Goal: Task Accomplishment & Management: Manage account settings

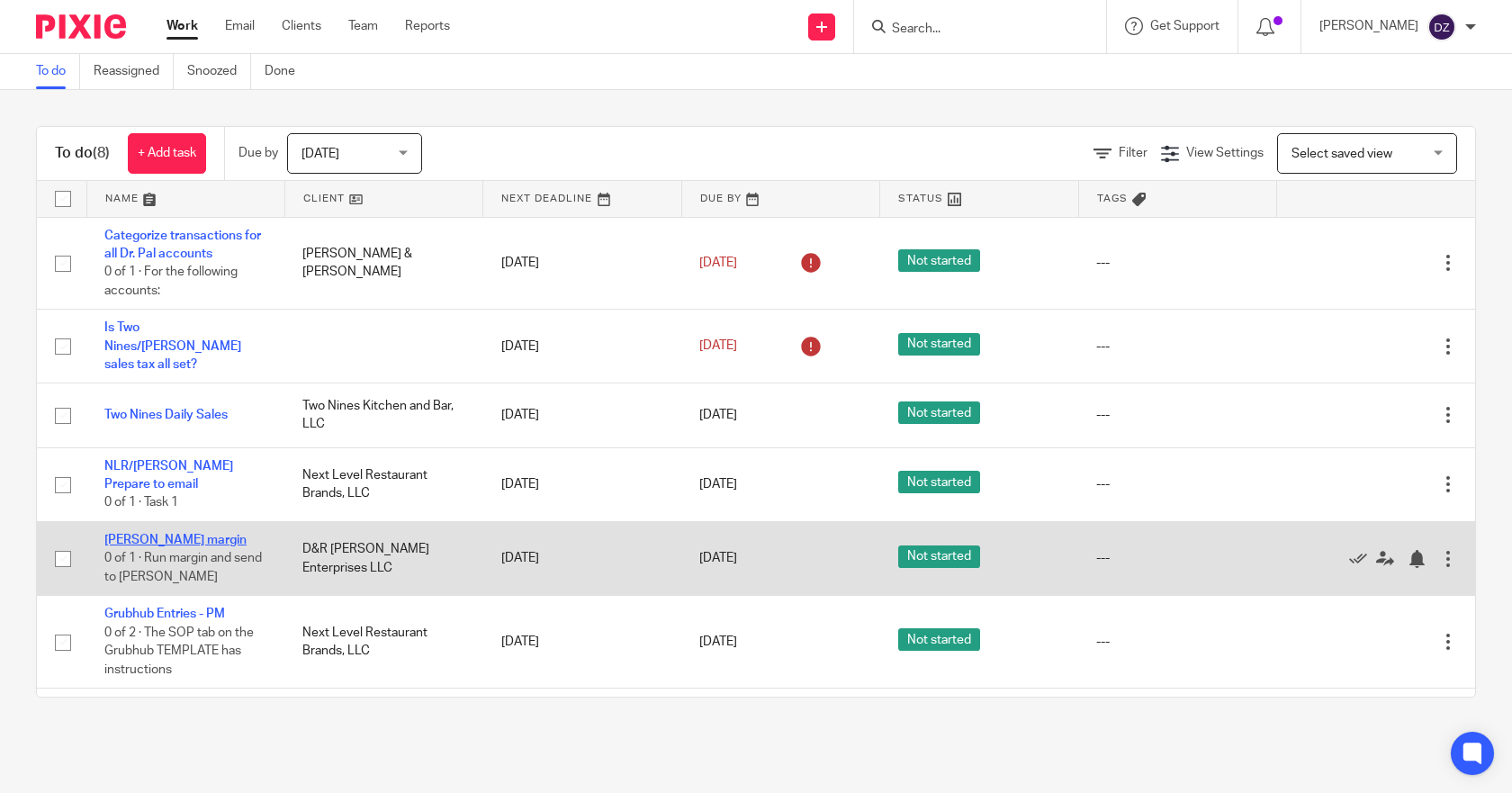
scroll to position [131, 0]
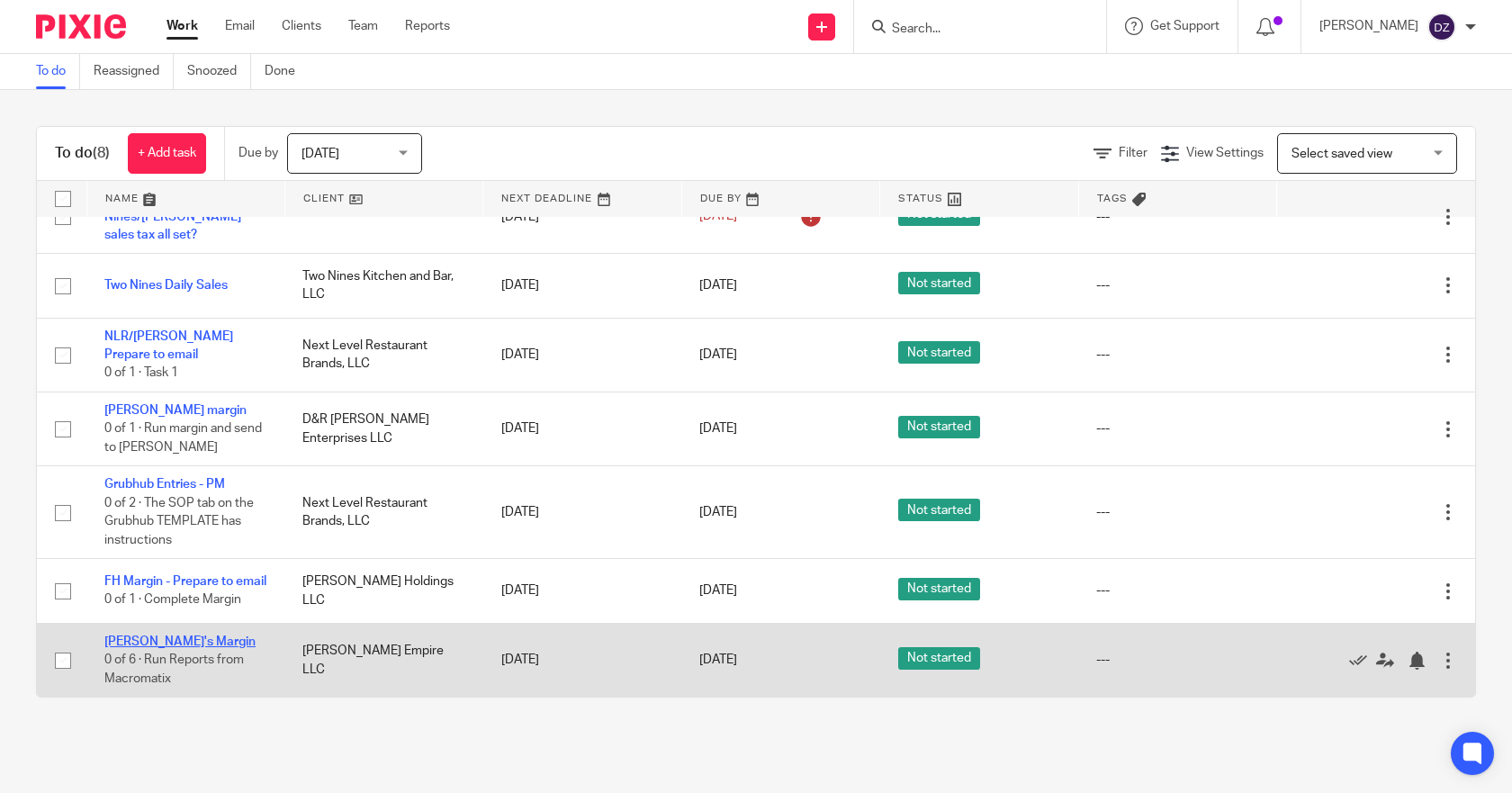
click at [160, 643] on link "[PERSON_NAME]'s Margin" at bounding box center [179, 641] width 151 height 12
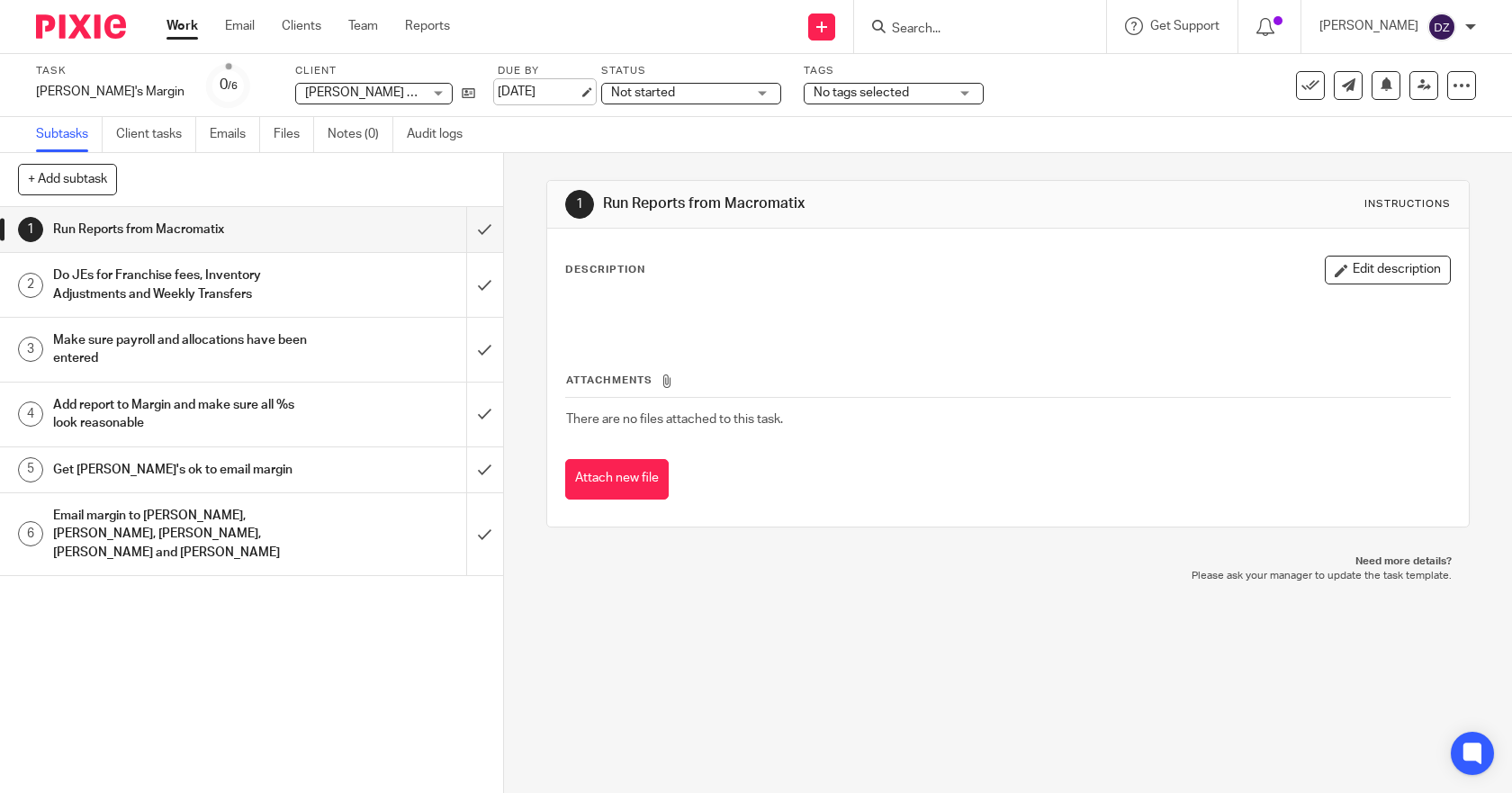
click at [498, 92] on link "[DATE]" at bounding box center [538, 92] width 81 height 19
click at [183, 21] on link "Work" at bounding box center [182, 25] width 32 height 18
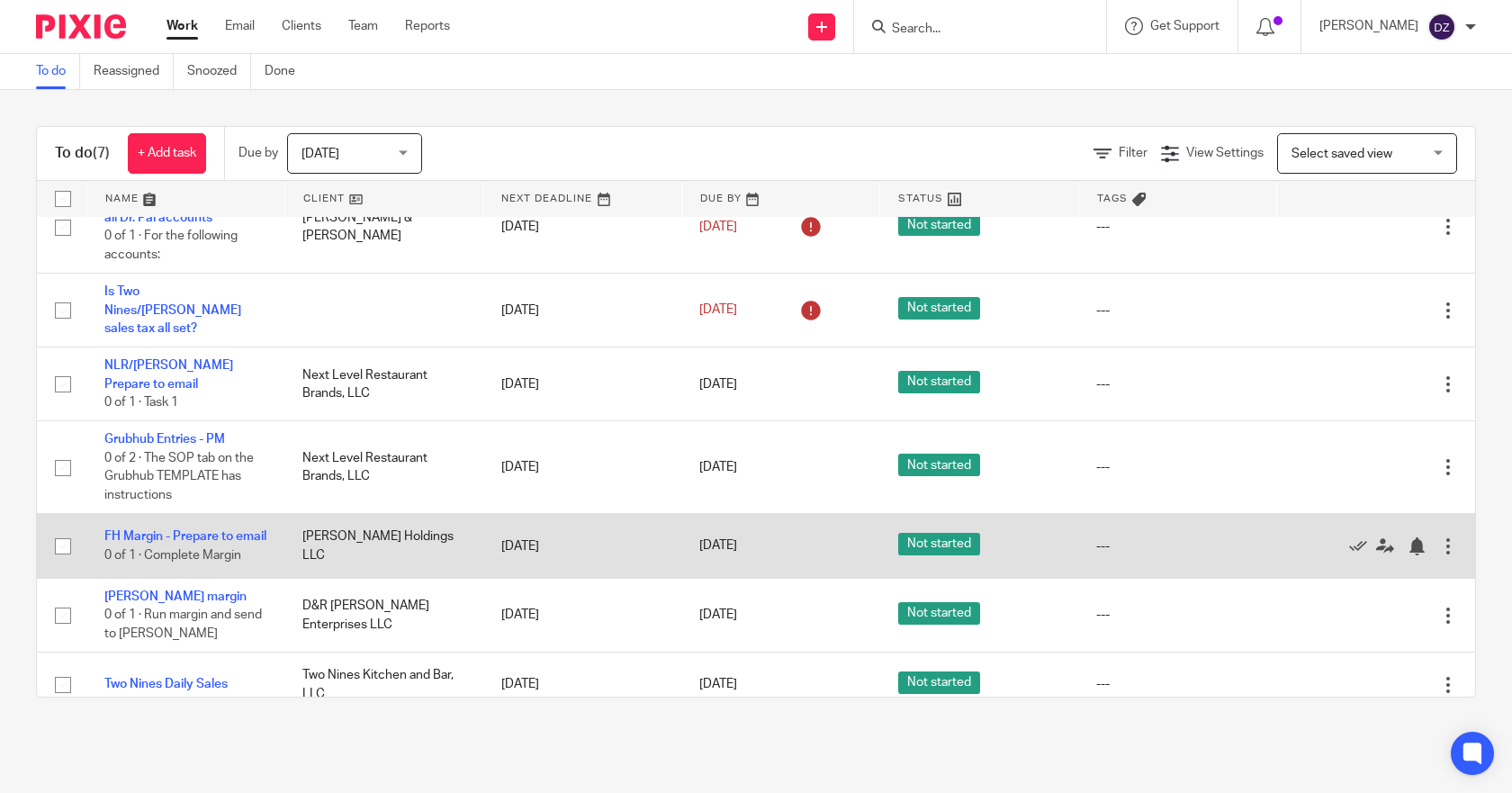
scroll to position [55, 0]
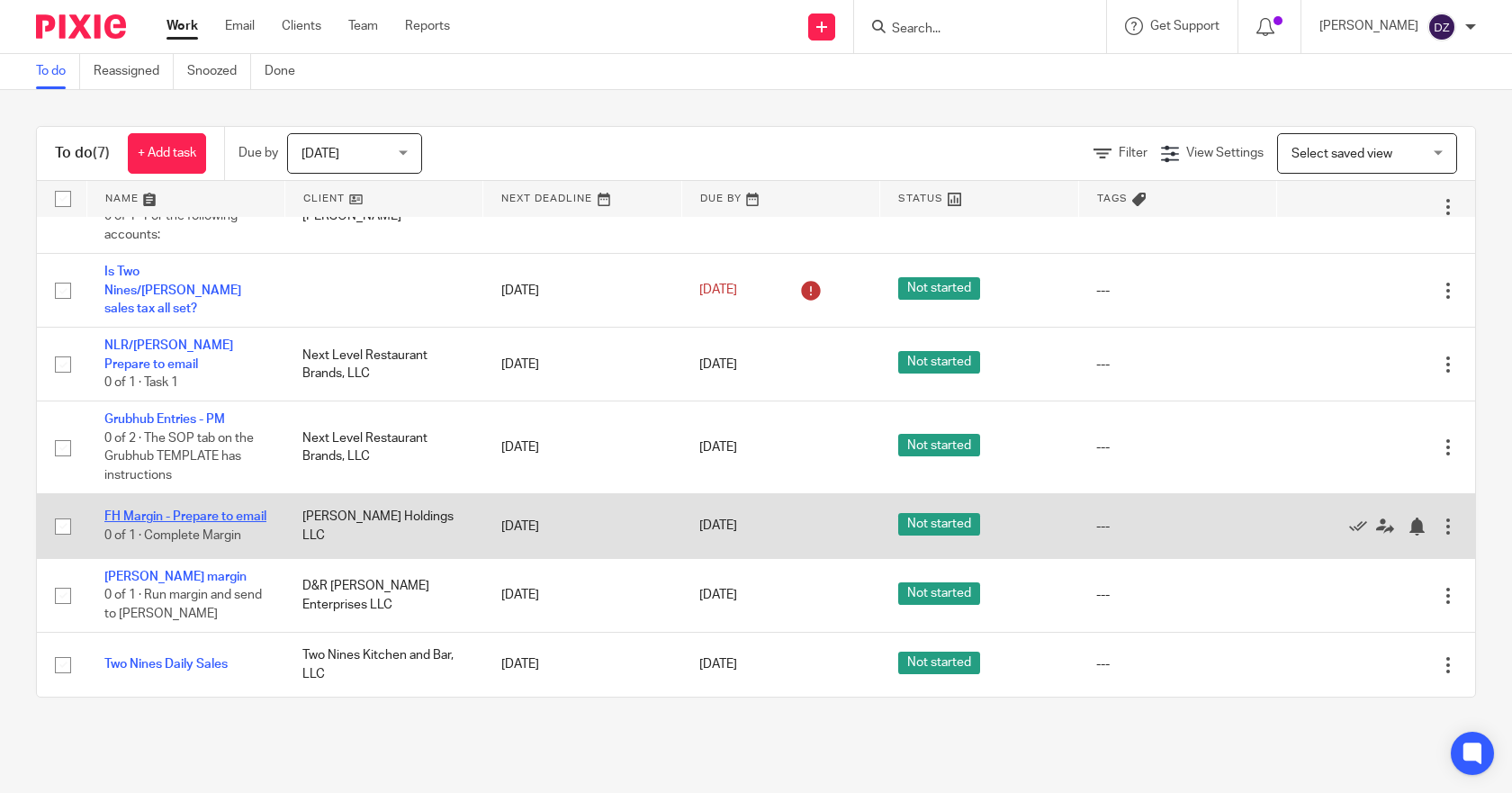
click at [145, 510] on link "FH Margin - Prepare to email" at bounding box center [185, 516] width 162 height 12
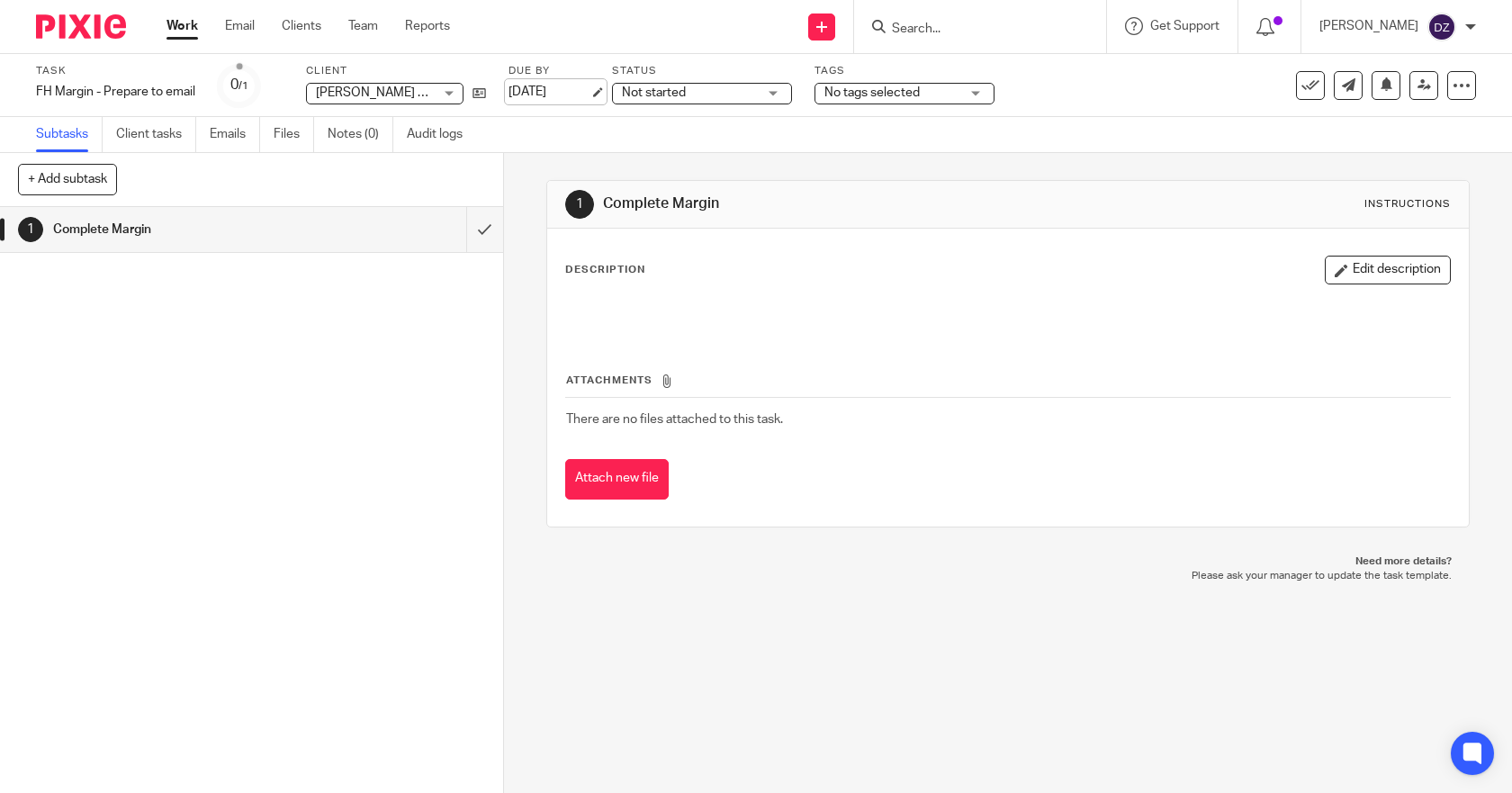
click at [563, 90] on link "[DATE]" at bounding box center [549, 92] width 81 height 19
click at [182, 29] on link "Work" at bounding box center [182, 25] width 32 height 18
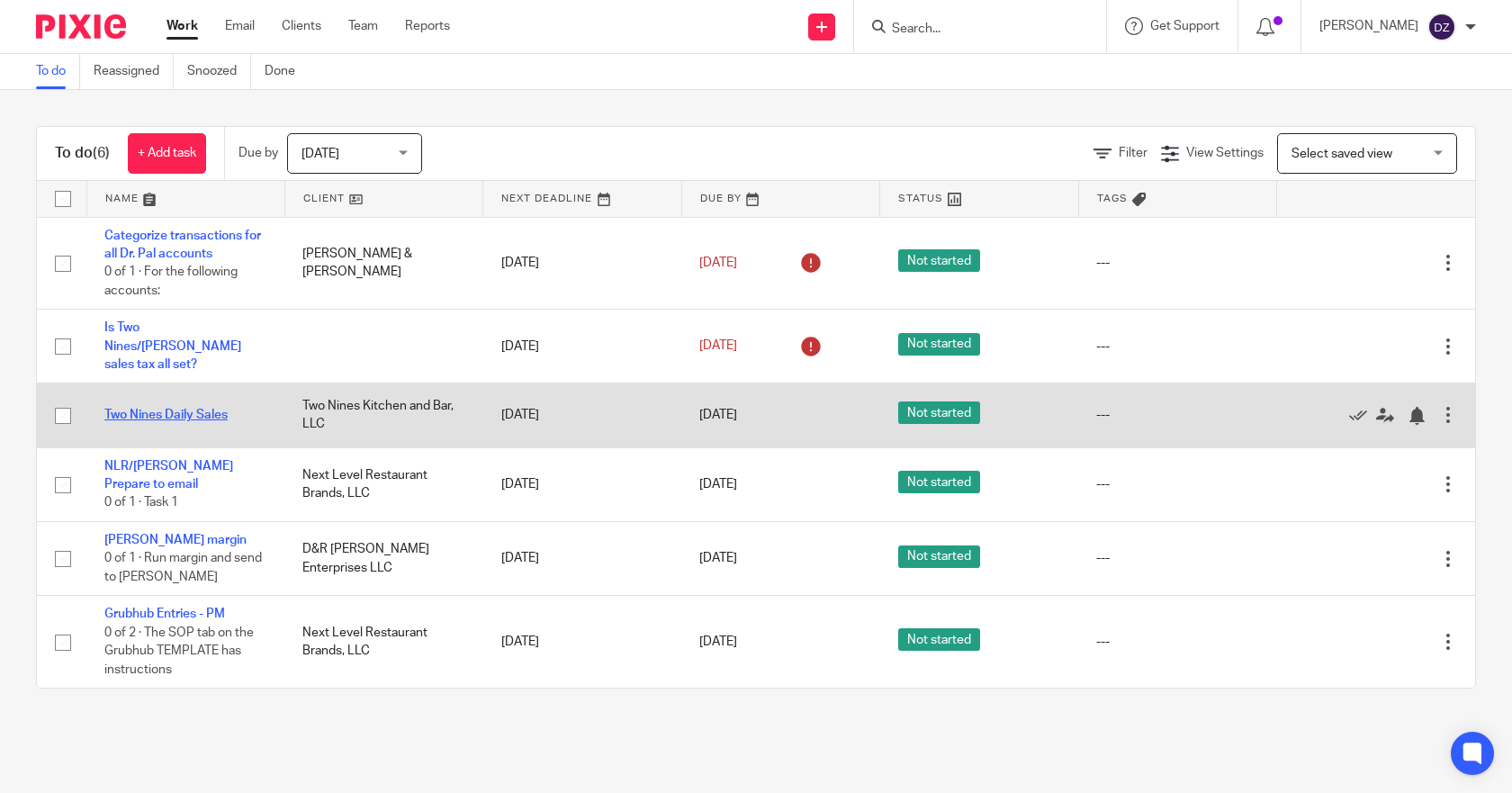
click at [183, 409] on link "Two Nines Daily Sales" at bounding box center [165, 414] width 123 height 12
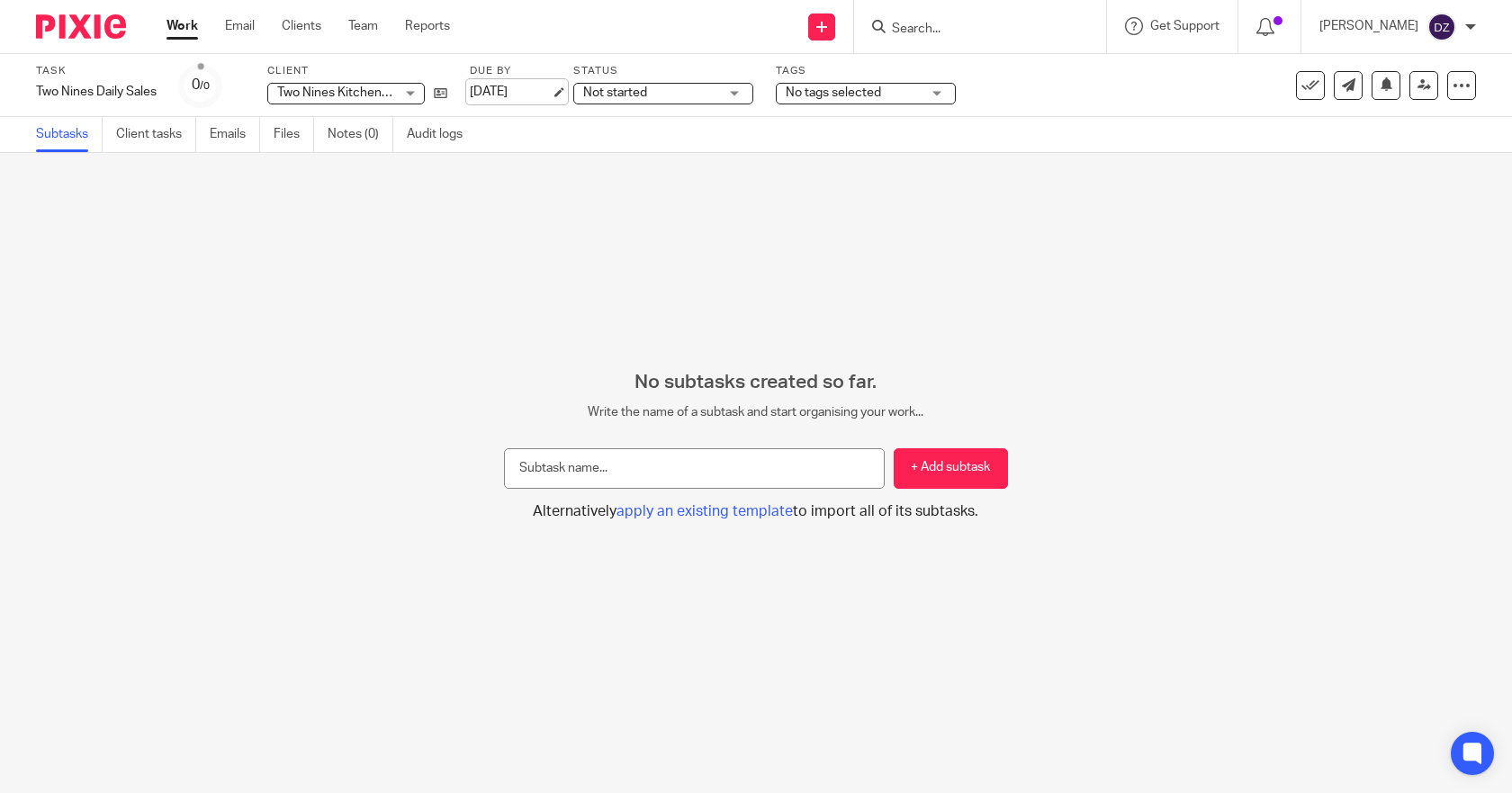
click at [524, 92] on link "[DATE]" at bounding box center [510, 92] width 81 height 19
click at [185, 22] on link "Work" at bounding box center [182, 25] width 32 height 18
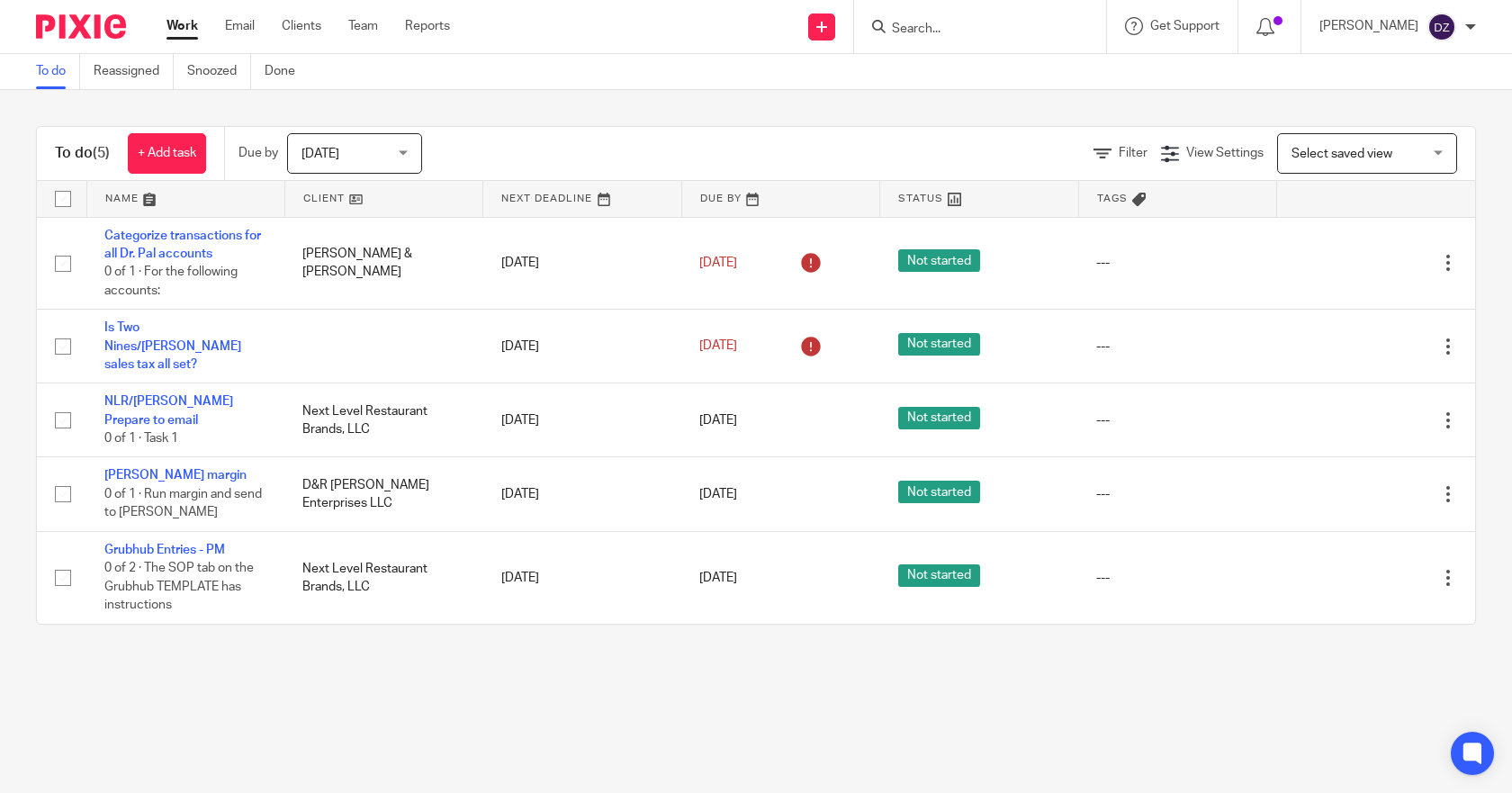
click at [407, 151] on div "[DATE] [DATE]" at bounding box center [355, 153] width 135 height 40
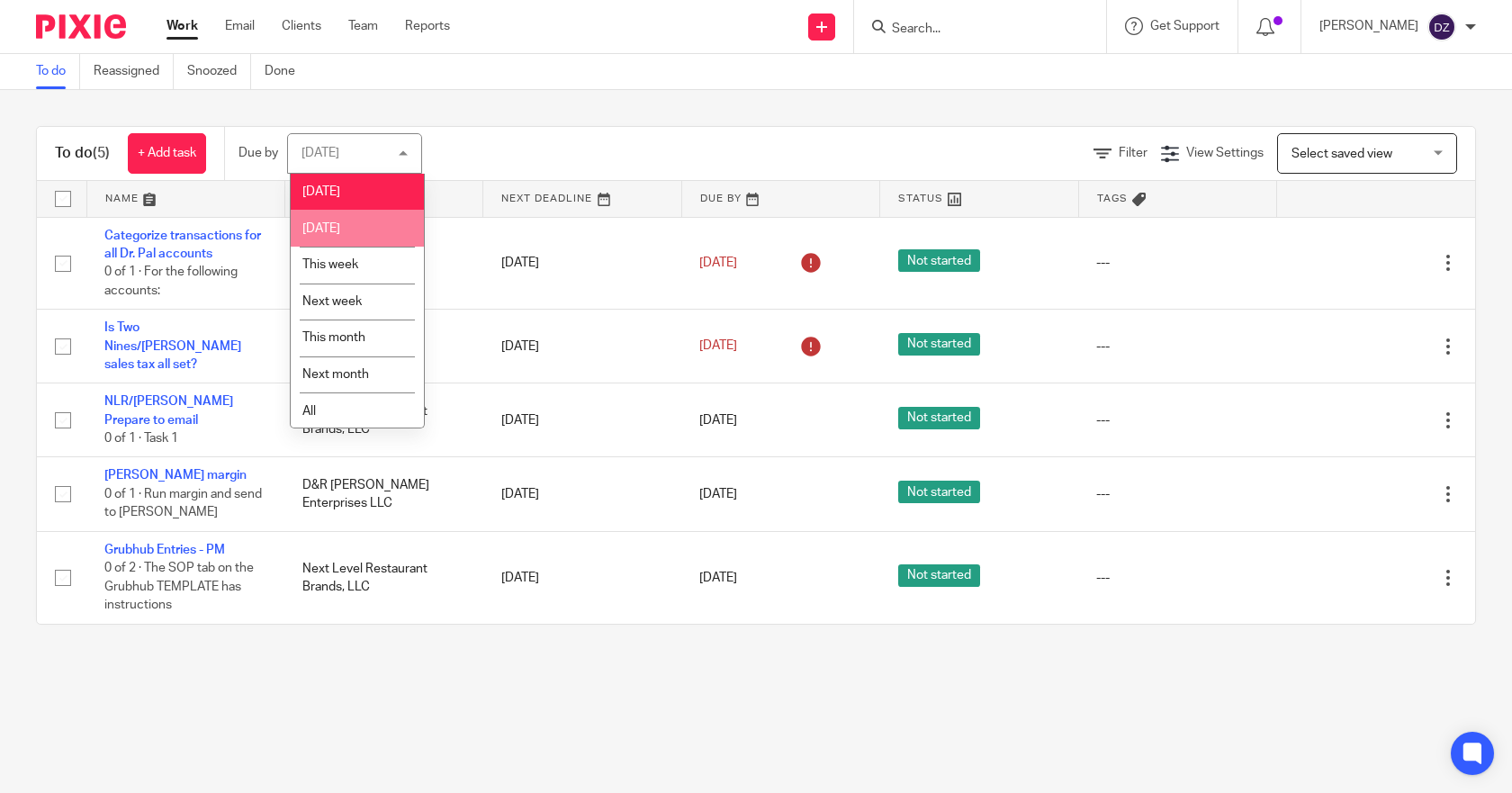
click at [337, 222] on li "[DATE]" at bounding box center [357, 227] width 133 height 37
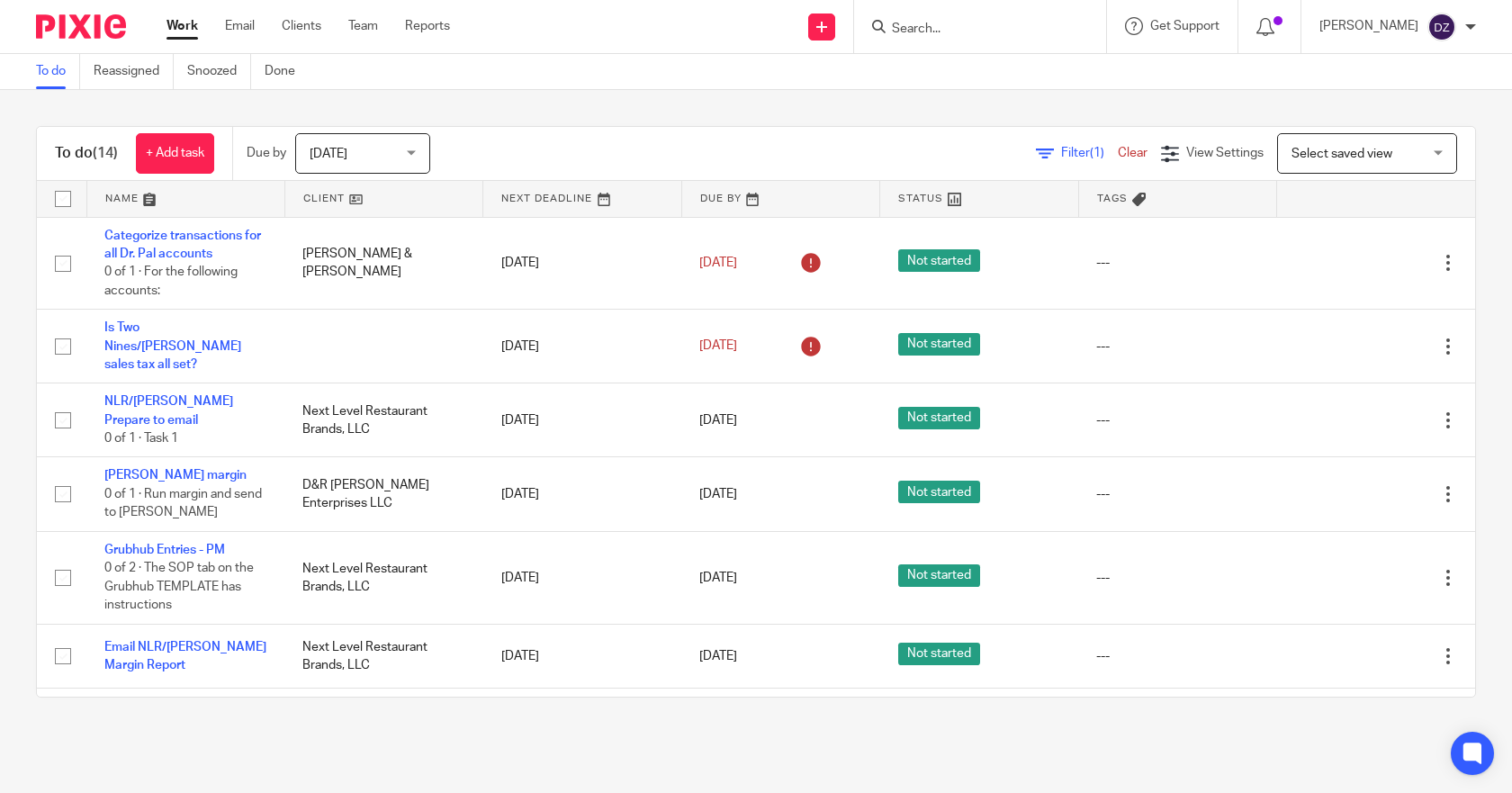
click at [405, 151] on span "[DATE]" at bounding box center [357, 153] width 96 height 38
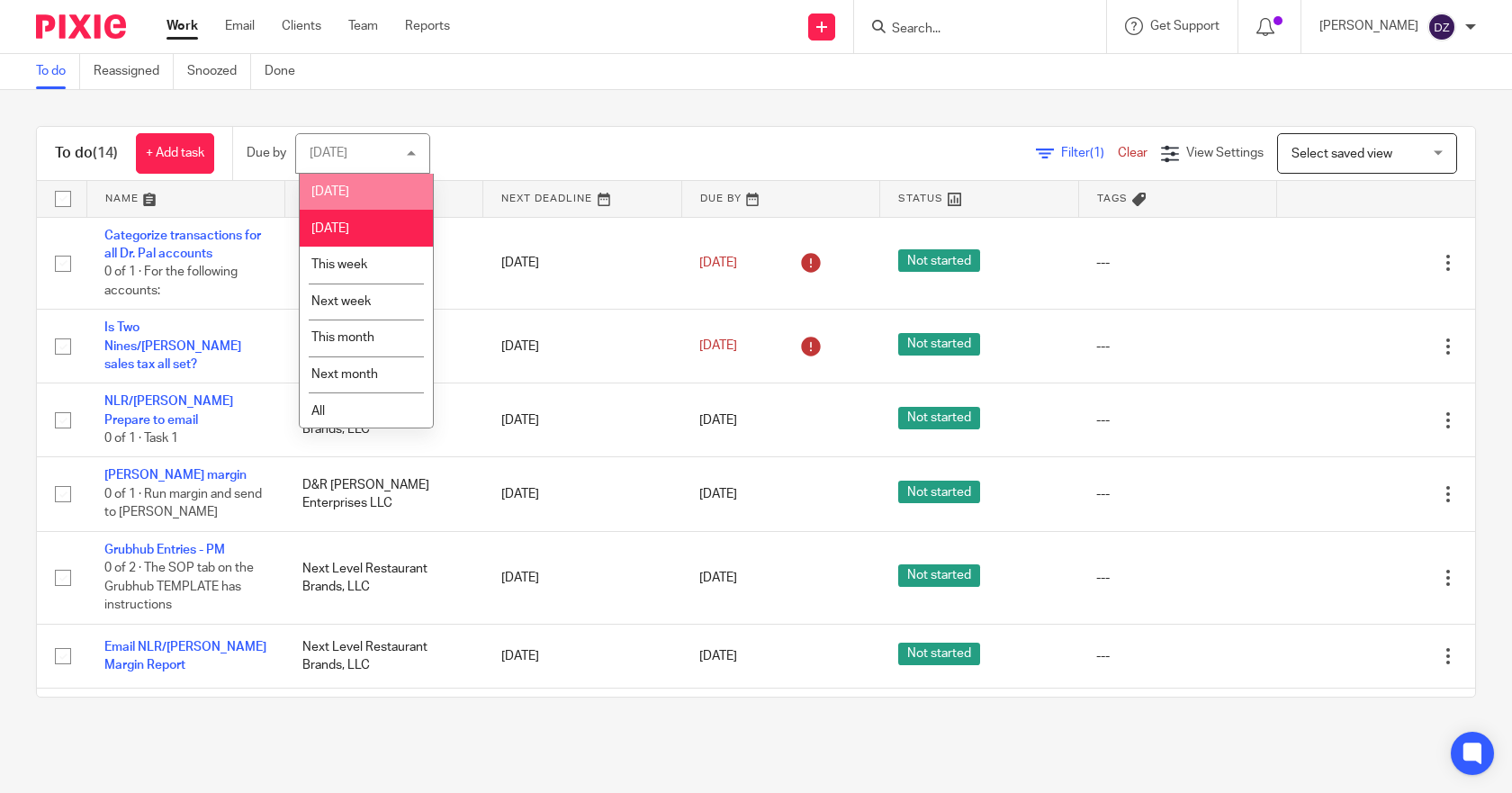
click at [337, 188] on span "[DATE]" at bounding box center [330, 191] width 38 height 12
